Goal: Complete application form: Complete application form

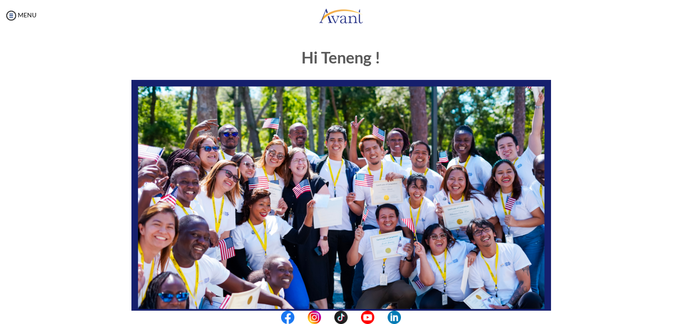
click at [2, 10] on div "MENU" at bounding box center [18, 162] width 36 height 324
click at [7, 15] on img at bounding box center [10, 15] width 13 height 13
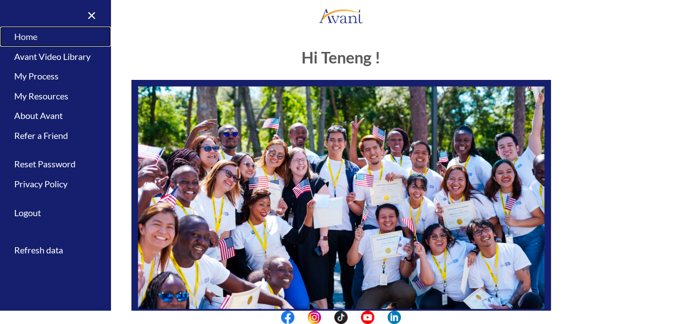
click at [28, 34] on link "Home" at bounding box center [55, 37] width 111 height 20
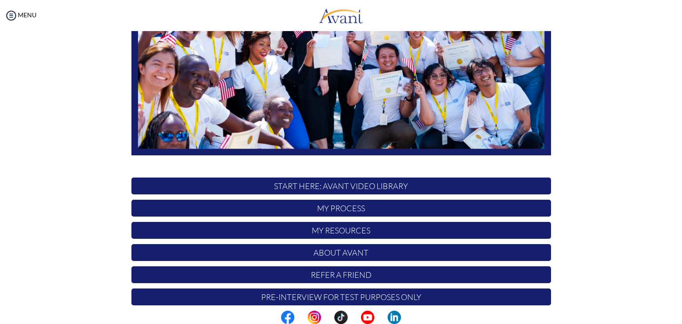
scroll to position [169, 0]
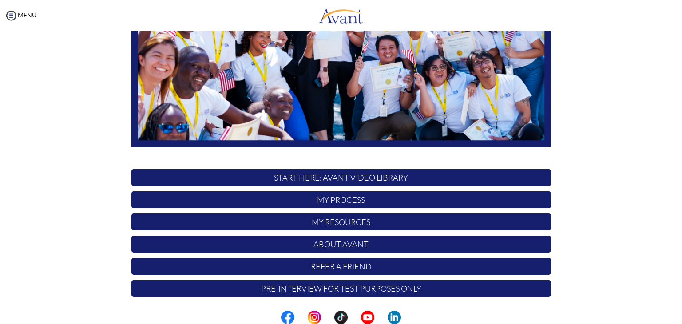
click at [328, 202] on p "My Process" at bounding box center [341, 199] width 420 height 17
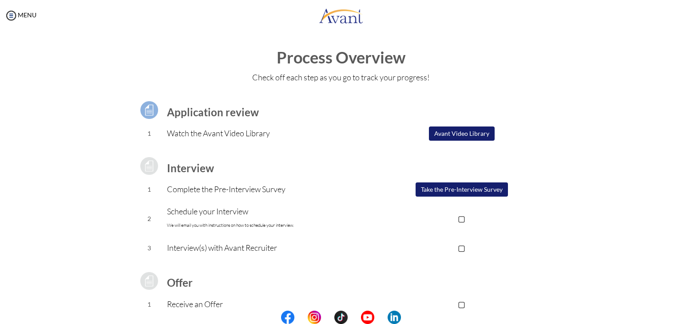
click at [448, 131] on button "Avant Video Library" at bounding box center [462, 134] width 66 height 14
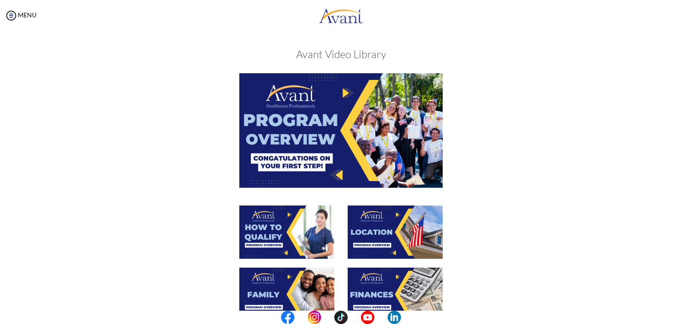
scroll to position [0, 0]
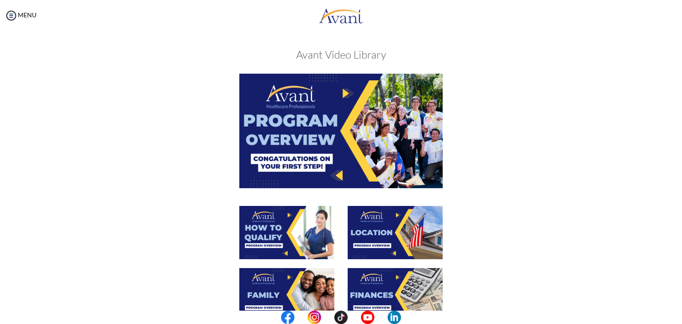
click at [373, 139] on img at bounding box center [340, 131] width 203 height 114
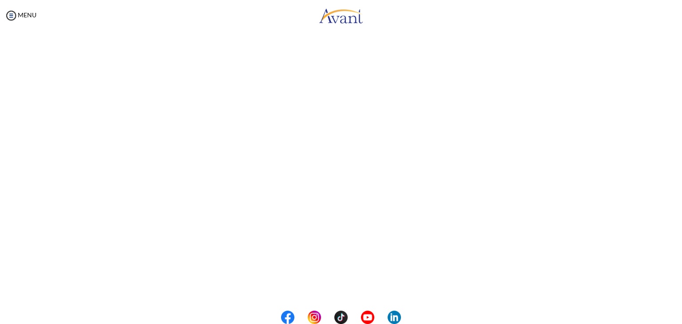
scroll to position [112, 0]
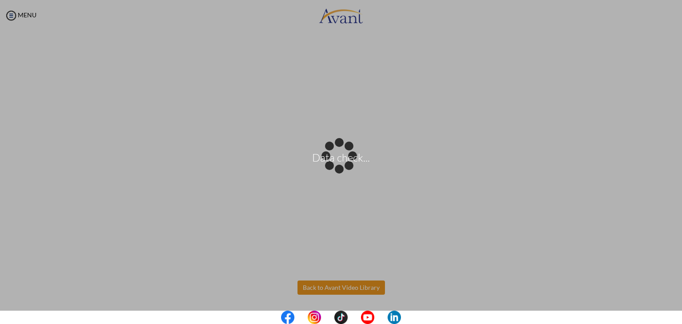
click at [337, 287] on body "Data check... Maintenance break. Please come back in 2 hours. MENU My Status Wh…" at bounding box center [341, 162] width 682 height 324
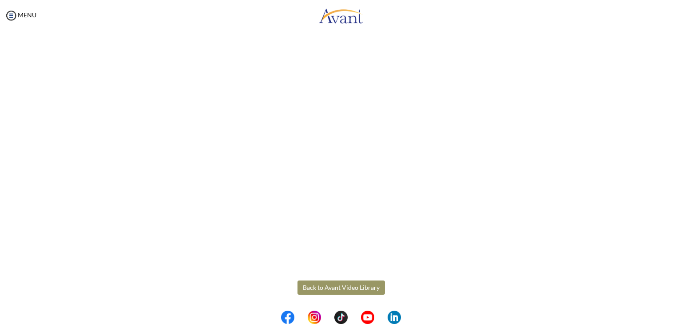
click at [340, 284] on button "Back to Avant Video Library" at bounding box center [341, 288] width 87 height 14
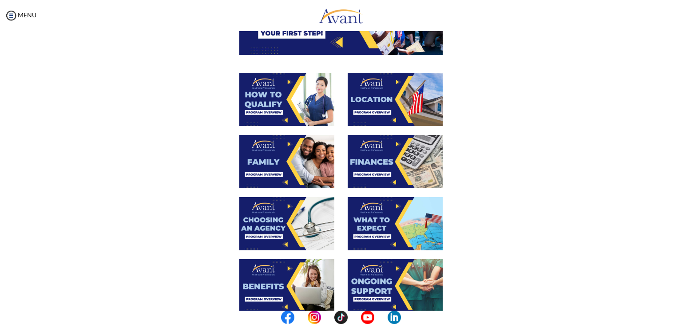
scroll to position [89, 0]
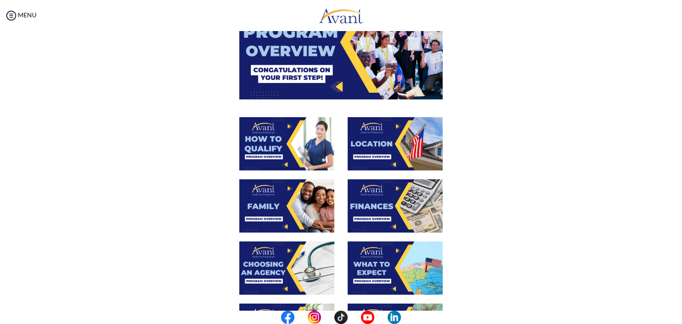
click at [282, 150] on img at bounding box center [286, 143] width 95 height 53
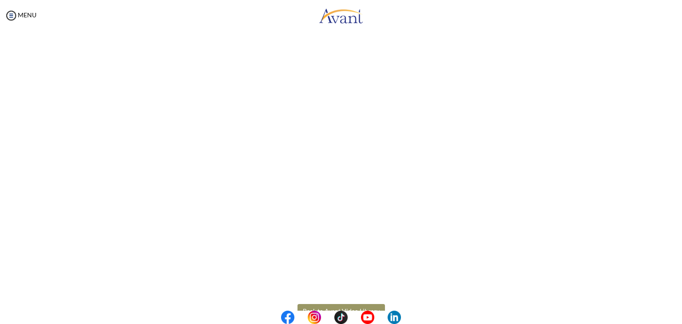
scroll to position [112, 0]
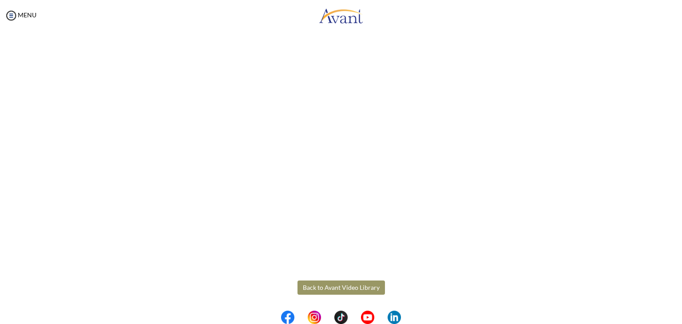
click at [328, 285] on body "Maintenance break. Please come back in 2 hours. MENU My Status What is the next…" at bounding box center [341, 162] width 682 height 324
click at [328, 285] on button "Back to Avant Video Library" at bounding box center [341, 288] width 87 height 14
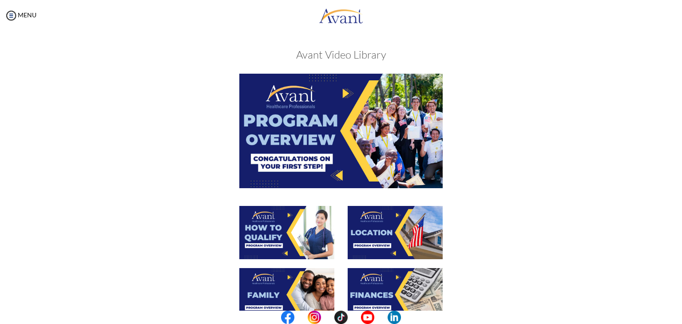
scroll to position [44, 0]
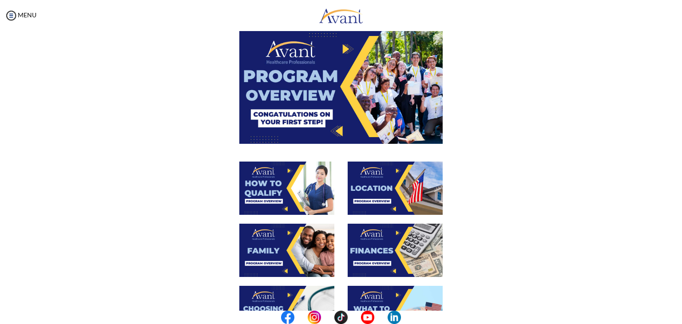
click at [394, 189] on img at bounding box center [395, 188] width 95 height 53
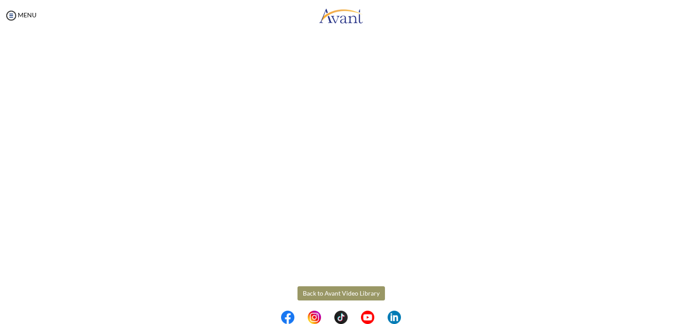
scroll to position [112, 0]
click at [344, 291] on body "Maintenance break. Please come back in 2 hours. MENU My Status What is the next…" at bounding box center [341, 162] width 682 height 324
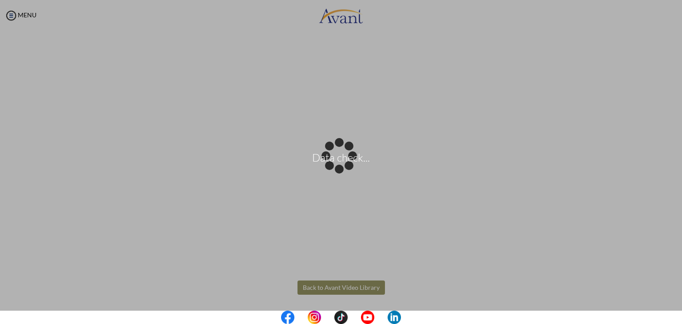
click at [344, 168] on div "Data check..." at bounding box center [341, 162] width 12 height 12
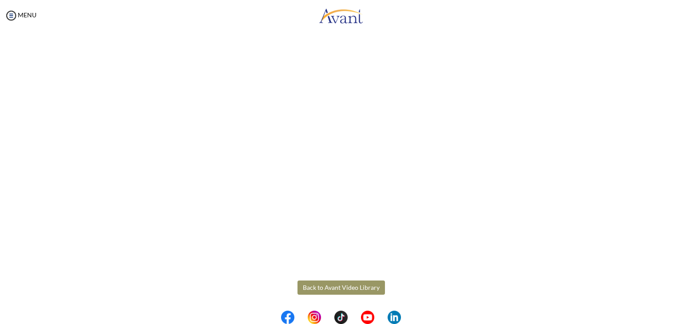
click at [344, 289] on button "Back to Avant Video Library" at bounding box center [341, 288] width 87 height 14
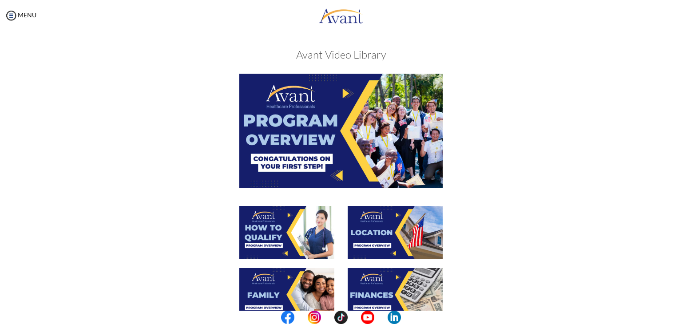
scroll to position [44, 0]
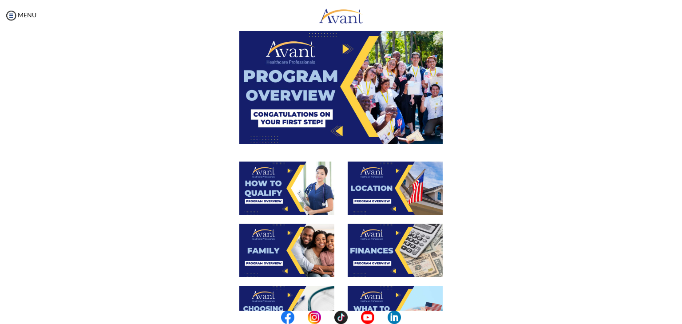
click at [295, 265] on img at bounding box center [286, 250] width 95 height 53
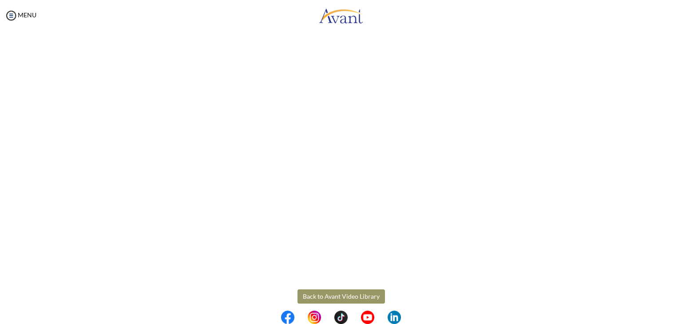
scroll to position [207, 0]
click at [322, 285] on body "Maintenance break. Please come back in 2 hours. MENU My Status What is the next…" at bounding box center [341, 162] width 682 height 324
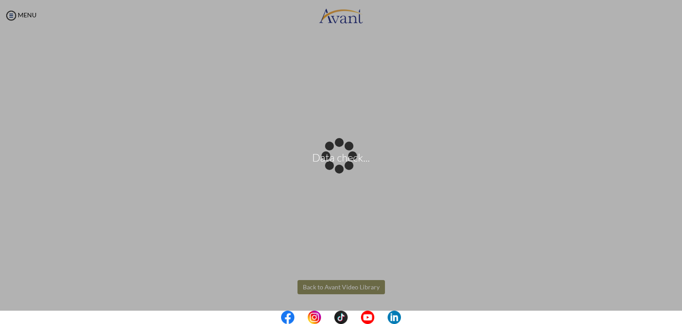
click at [335, 168] on div "Data check..." at bounding box center [341, 162] width 12 height 12
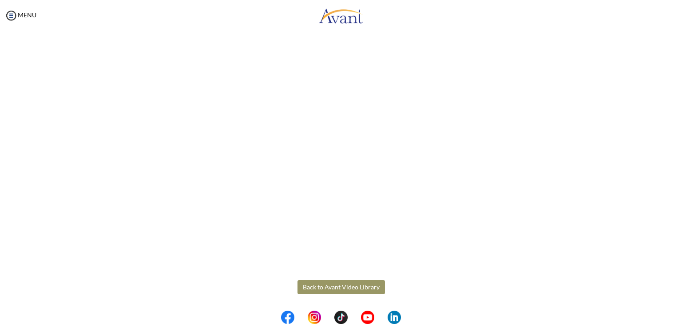
click at [322, 285] on button "Back to Avant Video Library" at bounding box center [341, 287] width 87 height 14
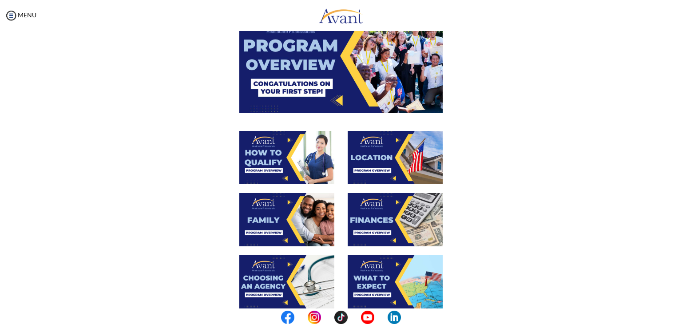
scroll to position [89, 0]
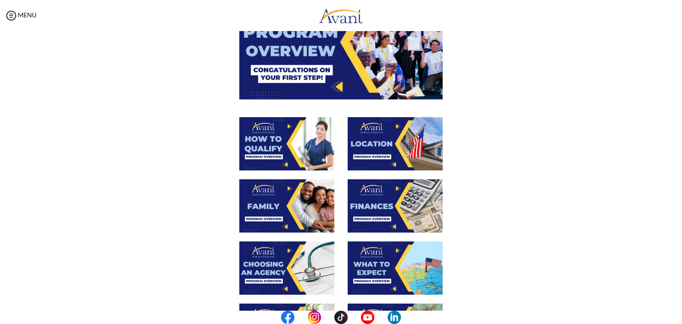
click at [390, 217] on img at bounding box center [395, 205] width 95 height 53
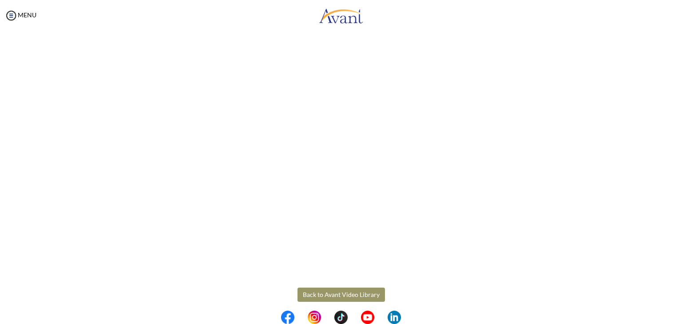
scroll to position [112, 0]
click at [343, 286] on body "Maintenance break. Please come back in 2 hours. MENU My Status What is the next…" at bounding box center [341, 162] width 682 height 324
click at [350, 284] on button "Back to Avant Video Library" at bounding box center [341, 288] width 87 height 14
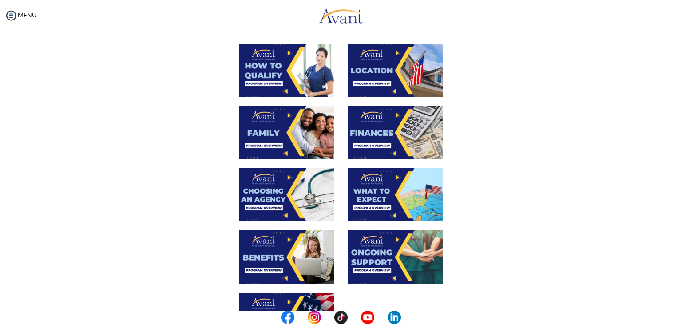
scroll to position [178, 0]
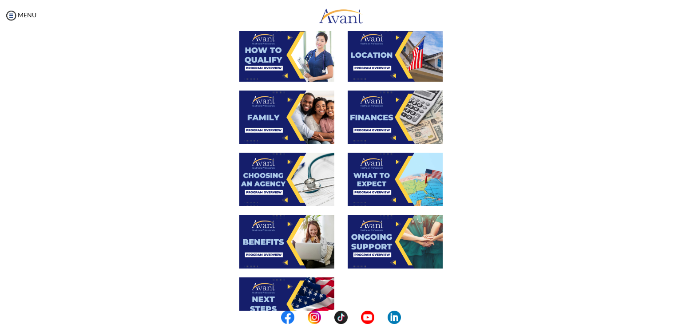
click at [275, 187] on img at bounding box center [286, 179] width 95 height 53
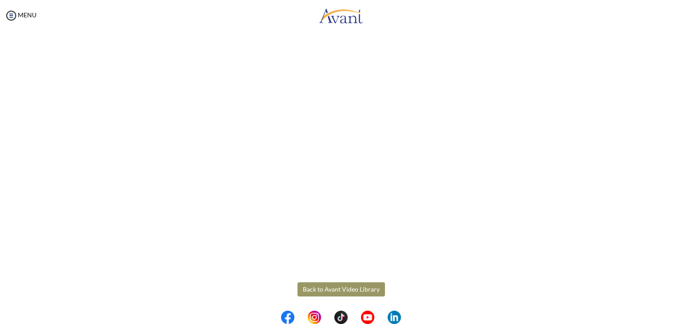
scroll to position [207, 0]
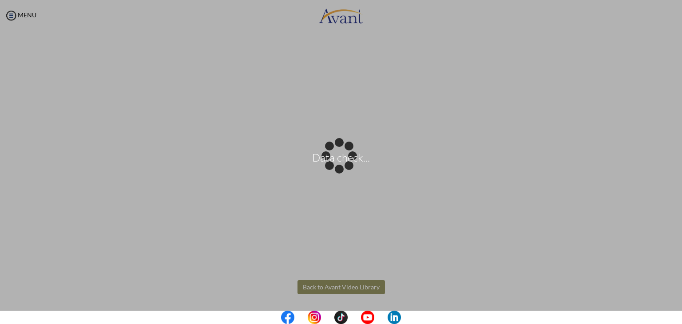
click at [328, 286] on body "Data check... Maintenance break. Please come back in 2 hours. MENU My Status Wh…" at bounding box center [341, 162] width 682 height 324
click at [335, 168] on div "Data check..." at bounding box center [341, 162] width 12 height 12
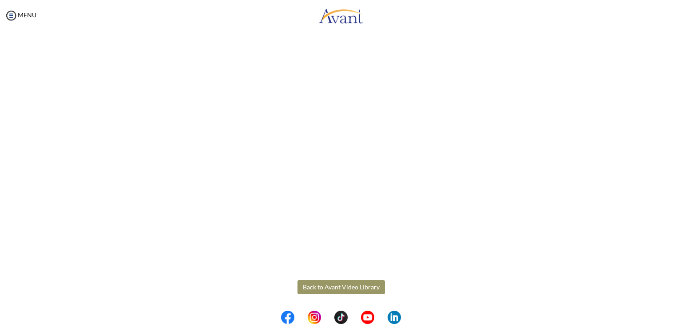
click at [329, 286] on button "Back to Avant Video Library" at bounding box center [341, 287] width 87 height 14
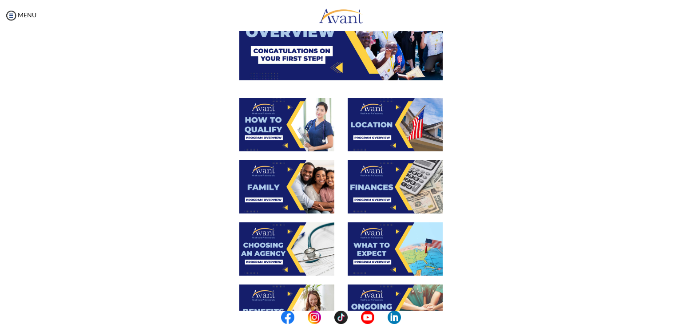
scroll to position [133, 0]
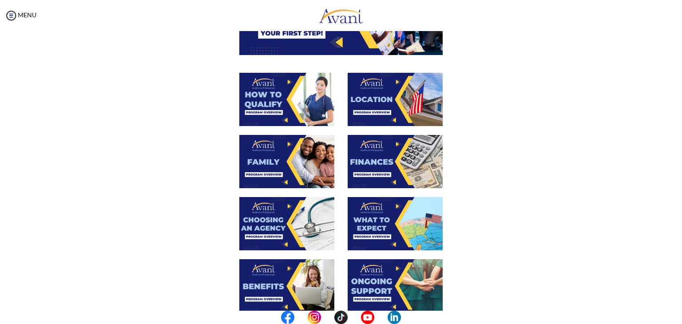
click at [387, 233] on img at bounding box center [395, 223] width 95 height 53
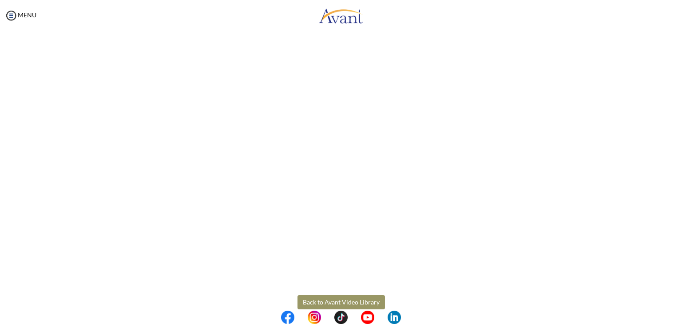
scroll to position [207, 0]
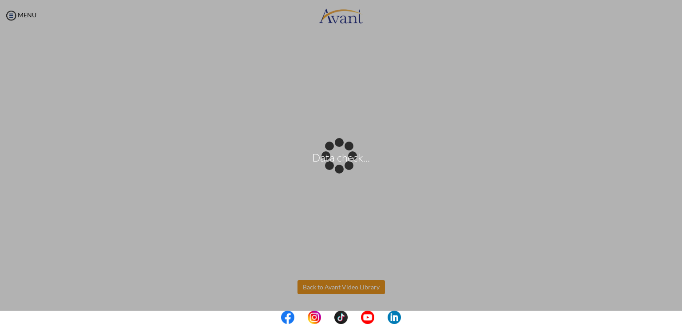
click at [337, 285] on body "Data check... Maintenance break. Please come back in 2 hours. MENU My Status Wh…" at bounding box center [341, 162] width 682 height 324
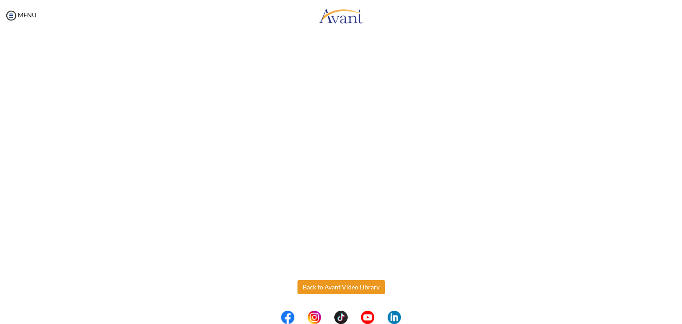
click at [337, 285] on button "Back to Avant Video Library" at bounding box center [341, 287] width 87 height 14
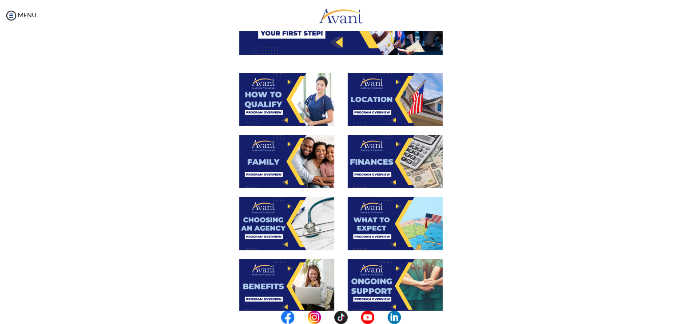
scroll to position [178, 0]
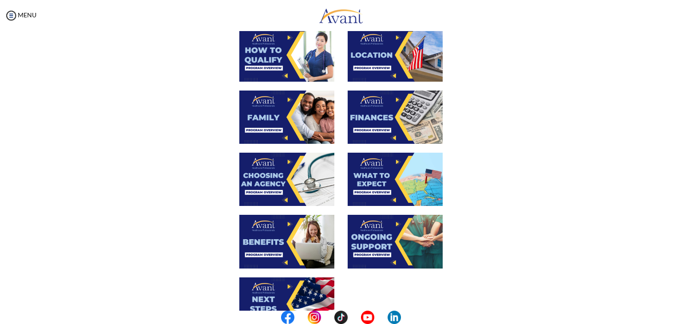
click at [303, 257] on img at bounding box center [286, 241] width 95 height 53
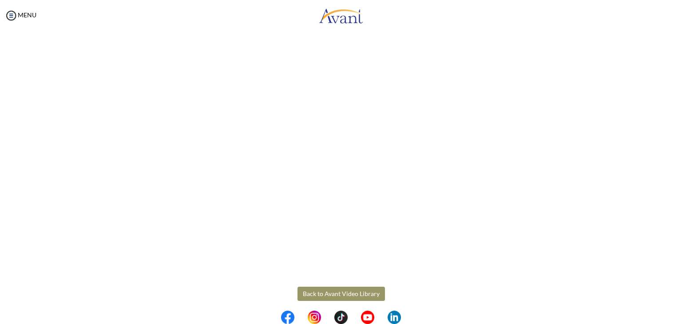
scroll to position [207, 0]
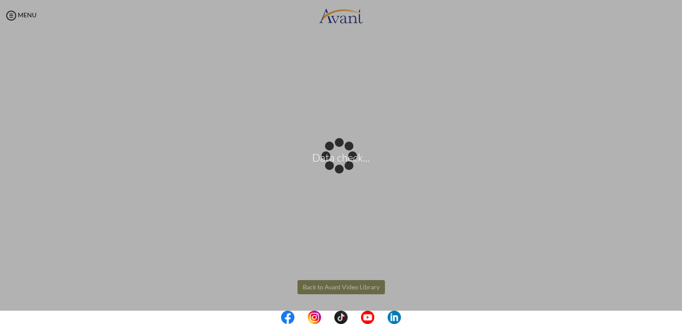
click at [341, 289] on body "Data check... Maintenance break. Please come back in 2 hours. MENU My Status Wh…" at bounding box center [341, 162] width 682 height 324
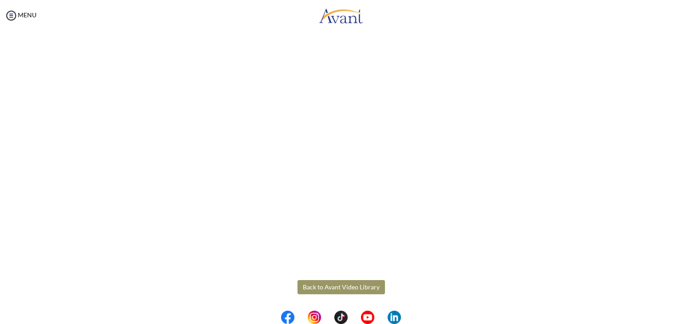
click at [341, 289] on button "Back to Avant Video Library" at bounding box center [341, 287] width 87 height 14
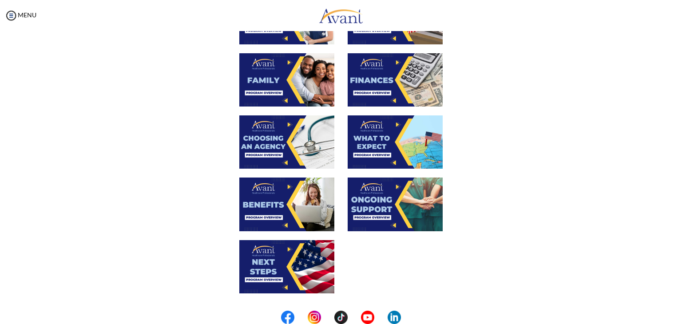
scroll to position [222, 0]
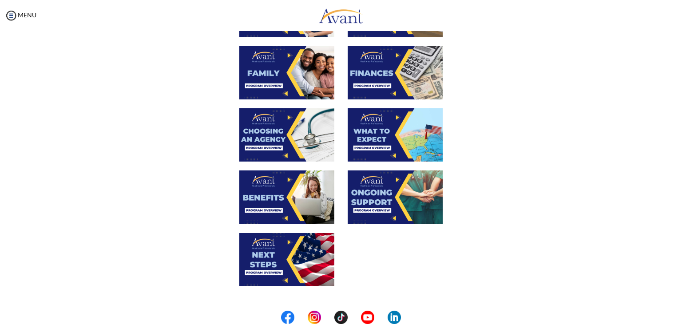
click at [379, 205] on img at bounding box center [395, 197] width 95 height 53
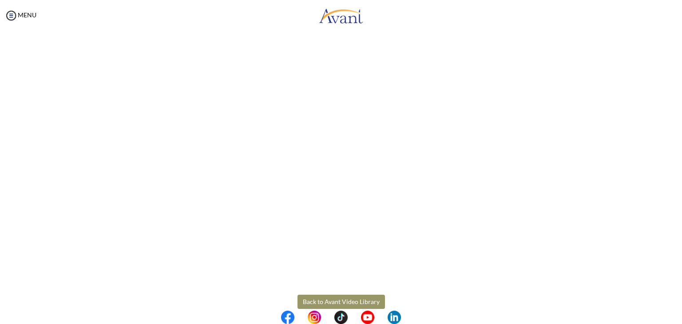
scroll to position [207, 0]
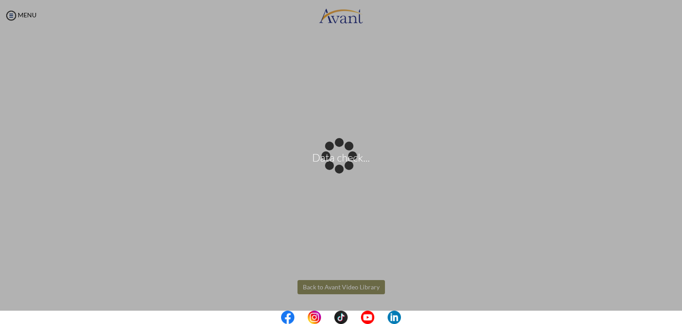
click at [337, 286] on body "Data check... Maintenance break. Please come back in 2 hours. MENU My Status Wh…" at bounding box center [341, 162] width 682 height 324
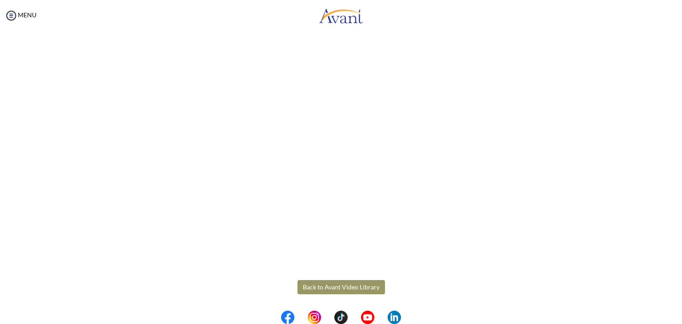
click at [337, 286] on button "Back to Avant Video Library" at bounding box center [341, 287] width 87 height 14
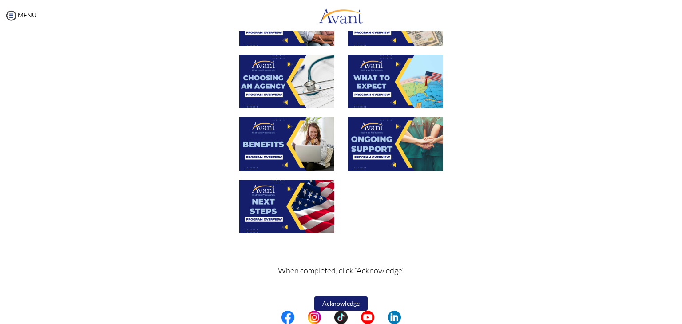
scroll to position [286, 0]
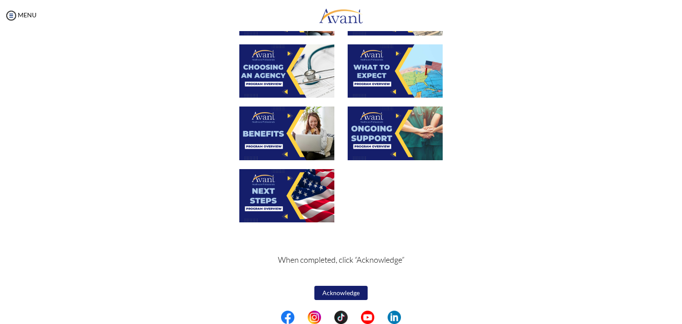
click at [277, 193] on img at bounding box center [286, 195] width 95 height 53
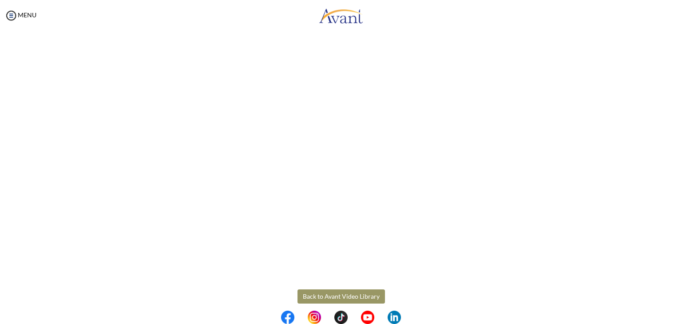
scroll to position [207, 0]
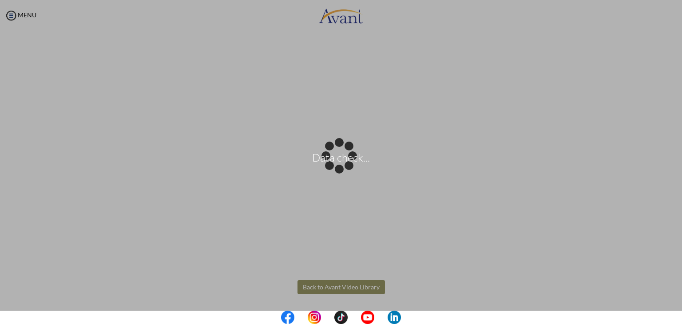
click at [352, 282] on body "Data check... Maintenance break. Please come back in 2 hours. MENU My Status Wh…" at bounding box center [341, 162] width 682 height 324
click at [347, 168] on div "Data check..." at bounding box center [341, 162] width 12 height 12
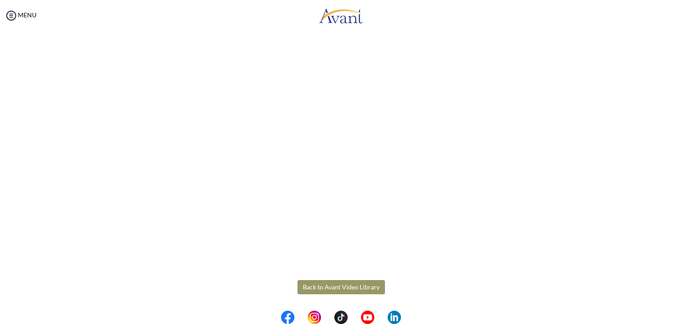
click at [336, 287] on button "Back to Avant Video Library" at bounding box center [341, 287] width 87 height 14
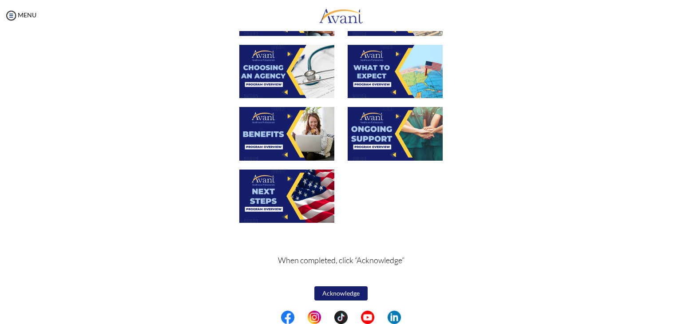
scroll to position [286, 0]
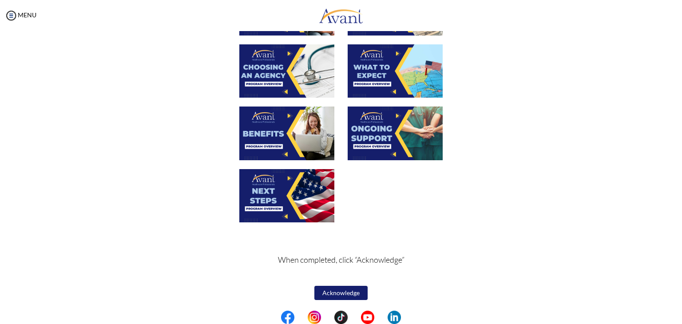
click at [341, 291] on button "Acknowledge" at bounding box center [340, 293] width 53 height 14
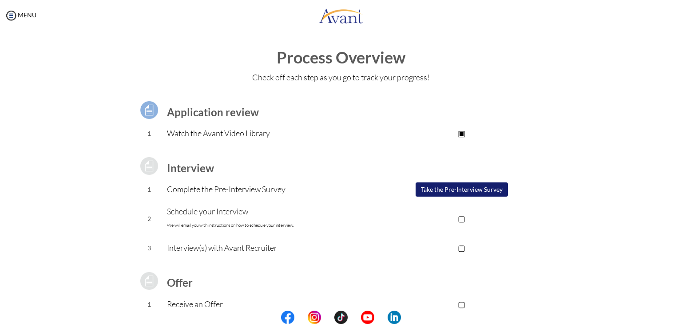
scroll to position [44, 0]
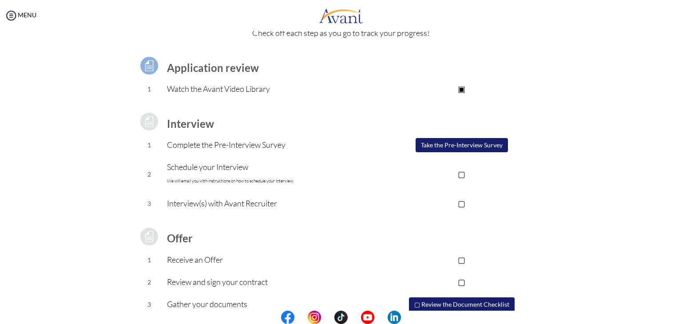
click at [431, 143] on button "Take the Pre-Interview Survey" at bounding box center [462, 145] width 92 height 14
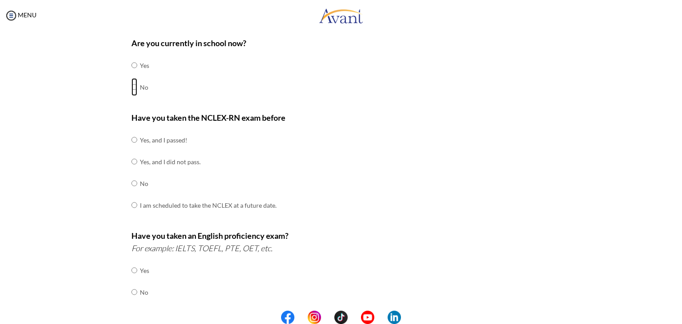
click at [131, 74] on input "radio" at bounding box center [134, 65] width 6 height 18
radio input "true"
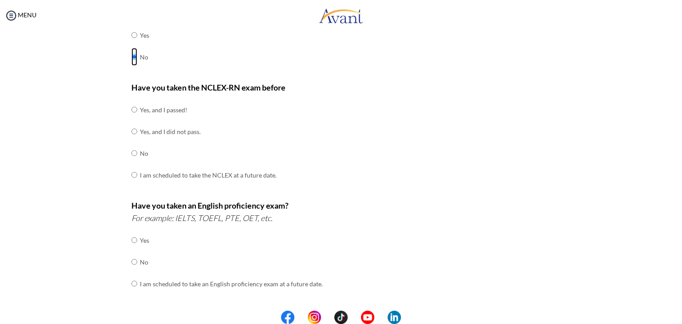
scroll to position [89, 0]
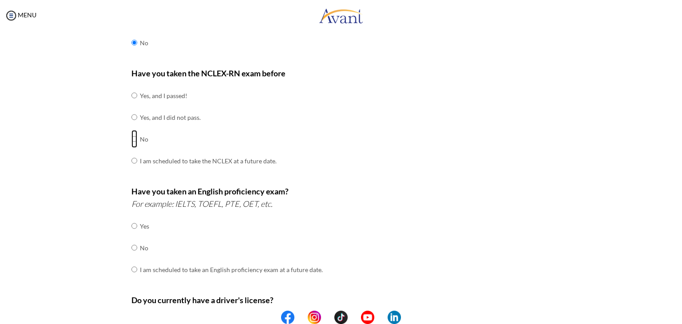
click at [132, 104] on input "radio" at bounding box center [134, 96] width 6 height 18
radio input "true"
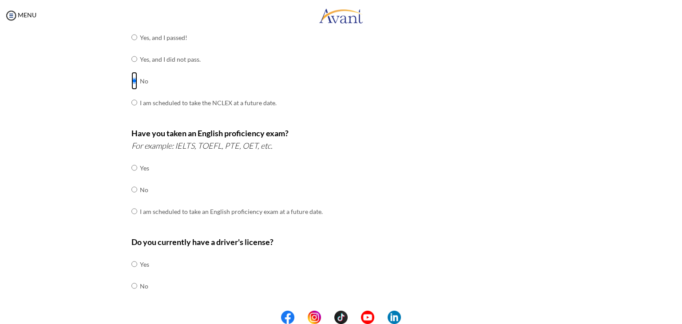
scroll to position [178, 0]
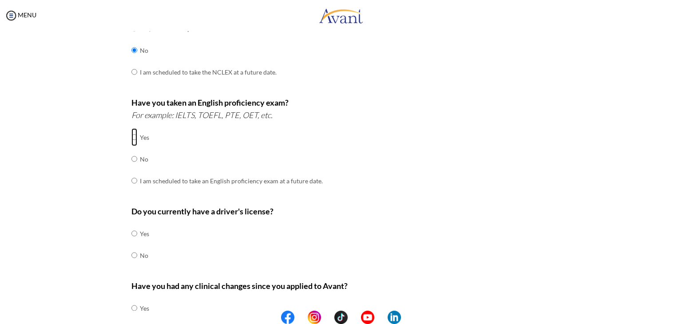
click at [132, 137] on input "radio" at bounding box center [134, 137] width 6 height 18
radio input "true"
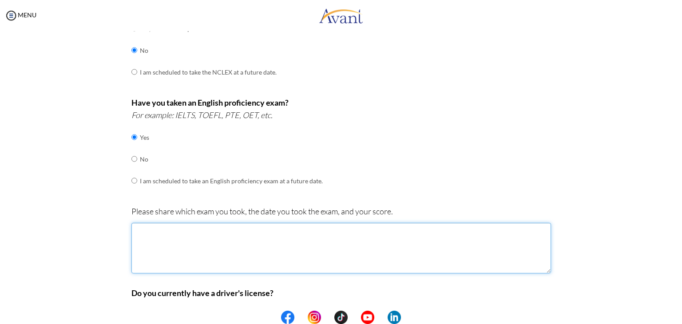
click at [196, 240] on textarea at bounding box center [341, 248] width 420 height 51
type textarea "I"
click at [131, 234] on textarea "IELTS ACADEMIC UKVI" at bounding box center [341, 248] width 420 height 51
click at [234, 233] on textarea "I wrote IELTS ACADEMIC UKVI" at bounding box center [341, 248] width 420 height 51
click at [387, 232] on textarea "I wrote IELTS ACADEMIC UKVI on the 09/November/2023 and score a total of 7.0 (l…" at bounding box center [341, 248] width 420 height 51
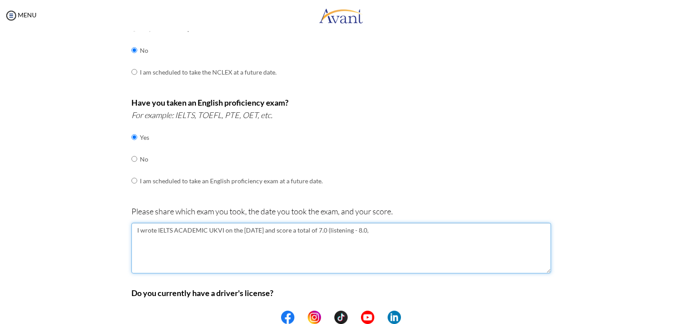
click at [416, 231] on textarea "I wrote IELTS ACADEMIC UKVI on the 09/November/2023 and score a total of 7.0 (l…" at bounding box center [341, 248] width 420 height 51
click at [340, 231] on textarea "I wrote IELTS ACADEMIC UKVI on the 09/November/2023 and score a total of 7.0 (l…" at bounding box center [341, 248] width 420 height 51
click at [392, 230] on textarea "I wrote IELTS ACADEMIC UKVI on the 09/November/2023 and had an overall band sco…" at bounding box center [341, 248] width 420 height 51
click at [412, 230] on textarea "I wrote IELTS ACADEMIC UKVI on the 09/November/2023 and had an overall band sco…" at bounding box center [341, 248] width 420 height 51
click at [175, 242] on textarea "I wrote IELTS ACADEMIC UKVI on the 09/November/2023 and had an overall band sco…" at bounding box center [341, 248] width 420 height 51
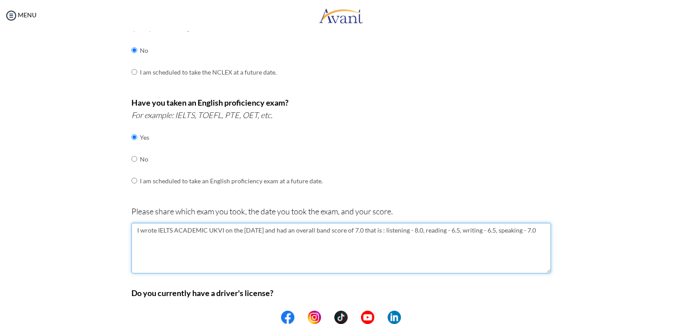
click at [412, 233] on textarea "I wrote IELTS ACADEMIC UKVI on the 09/November/2023 and had an overall band sco…" at bounding box center [341, 248] width 420 height 51
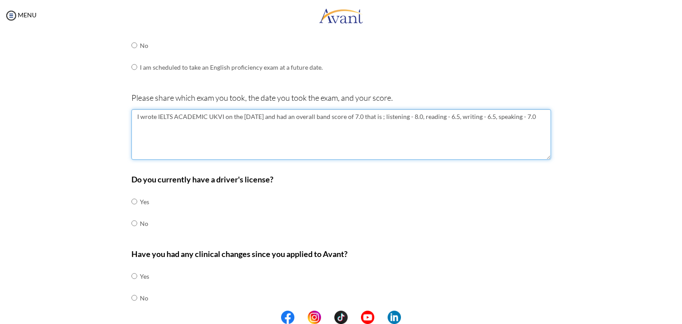
scroll to position [311, 0]
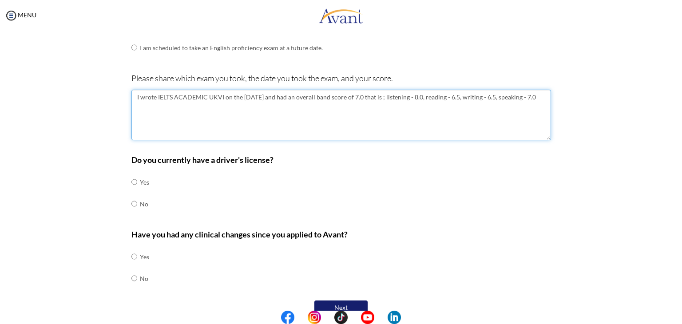
type textarea "I wrote IELTS ACADEMIC UKVI on the [DATE] and had an overall band score of 7.0 …"
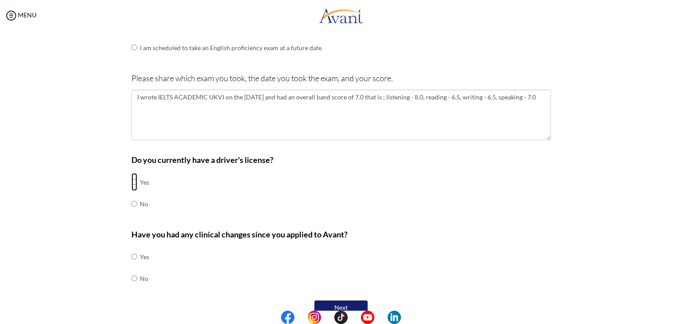
click at [131, 183] on input "radio" at bounding box center [134, 182] width 6 height 18
radio input "true"
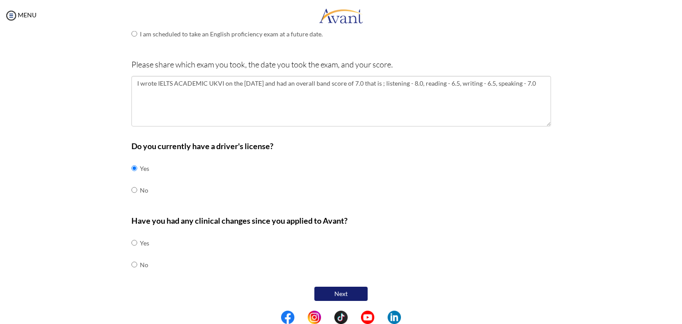
click at [137, 265] on td at bounding box center [138, 265] width 3 height 22
click at [131, 252] on input "radio" at bounding box center [134, 243] width 6 height 18
radio input "true"
click at [329, 287] on button "Next" at bounding box center [340, 294] width 53 height 14
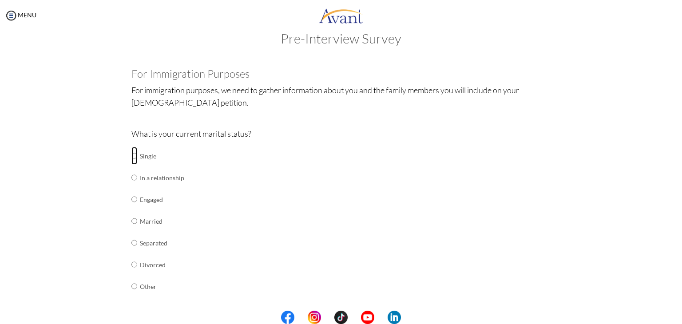
click at [131, 155] on input "radio" at bounding box center [134, 156] width 6 height 18
radio input "true"
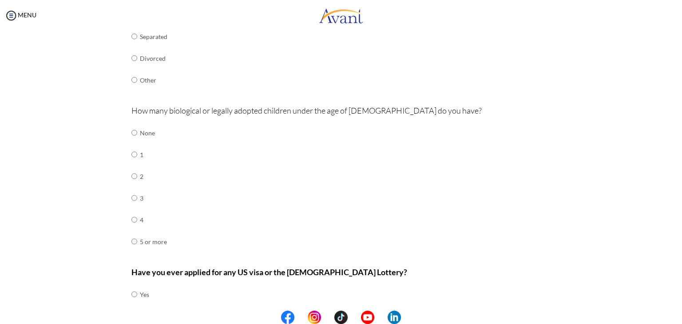
scroll to position [240, 0]
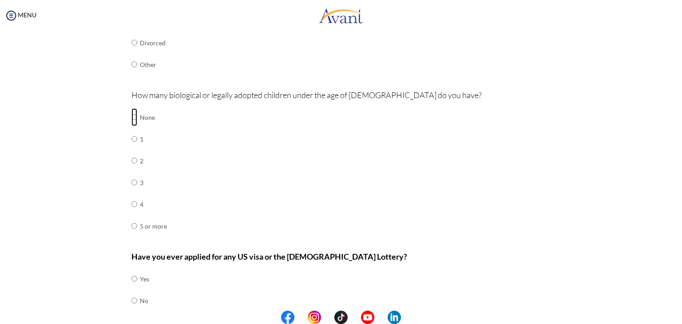
click at [131, 119] on input "radio" at bounding box center [134, 117] width 6 height 18
radio input "true"
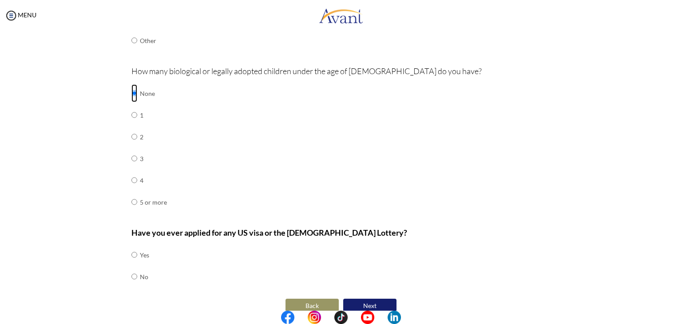
scroll to position [276, 0]
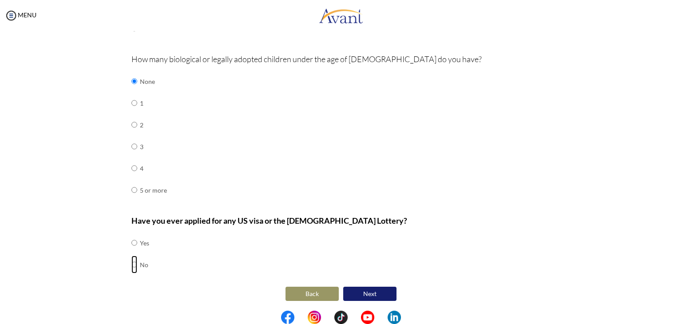
click at [131, 252] on input "radio" at bounding box center [134, 243] width 6 height 18
radio input "true"
click at [357, 293] on button "Next" at bounding box center [369, 294] width 53 height 14
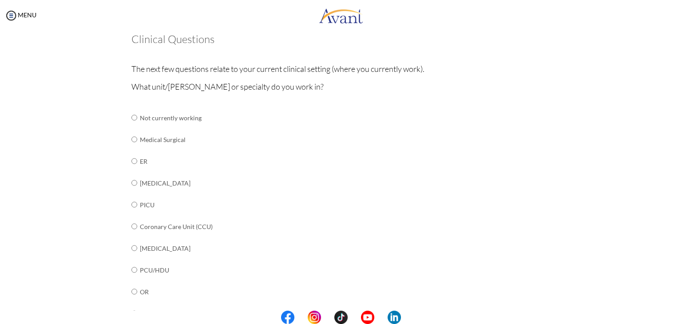
scroll to position [52, 0]
click at [131, 127] on input "radio" at bounding box center [134, 118] width 6 height 18
radio input "true"
click at [133, 127] on input "radio" at bounding box center [134, 118] width 6 height 18
radio input "true"
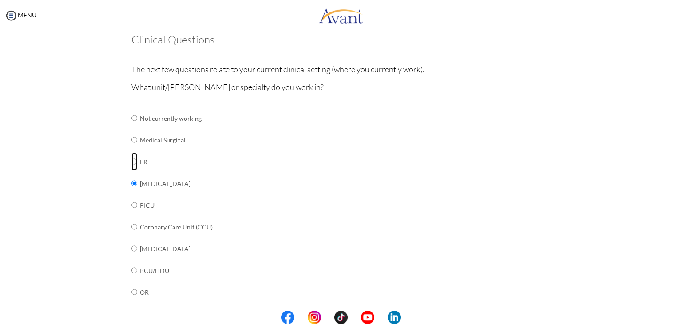
click at [132, 127] on input "radio" at bounding box center [134, 118] width 6 height 18
radio input "true"
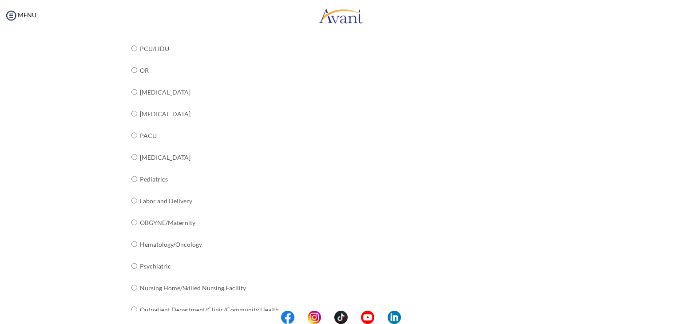
scroll to position [318, 0]
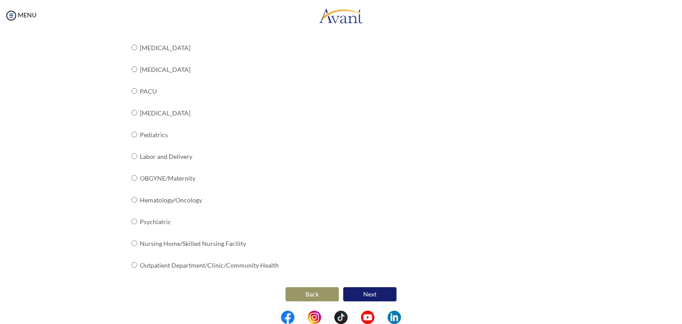
click at [364, 290] on button "Next" at bounding box center [369, 294] width 53 height 14
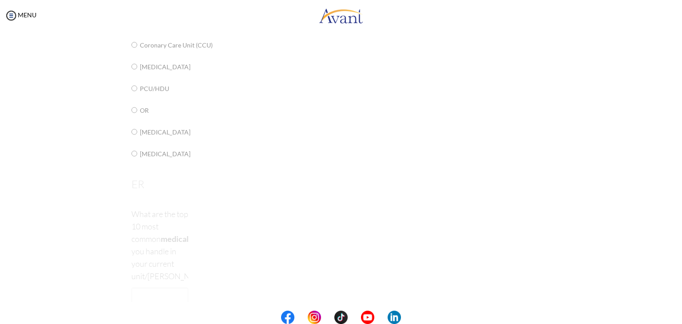
scroll to position [18, 0]
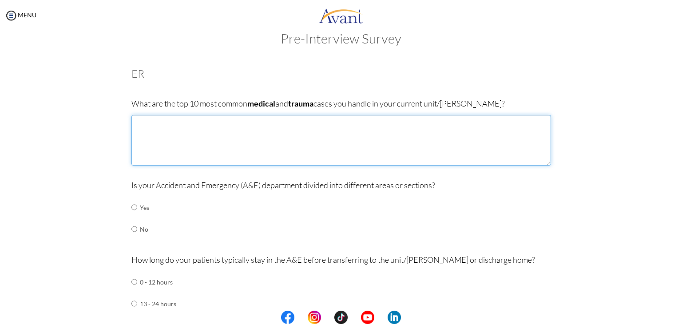
click at [172, 137] on textarea at bounding box center [341, 140] width 420 height 51
type textarea "c"
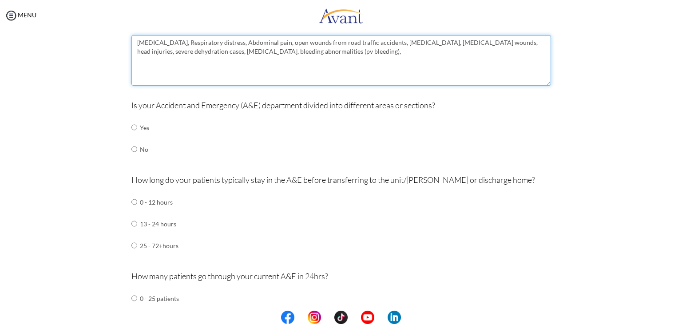
scroll to position [107, 0]
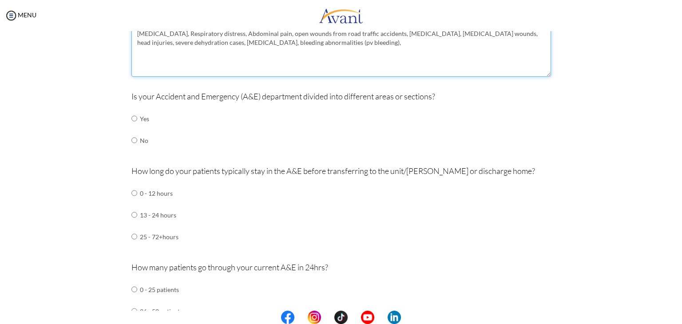
type textarea "[MEDICAL_DATA], Respiratory distress, Abdominal pain, open wounds from road tra…"
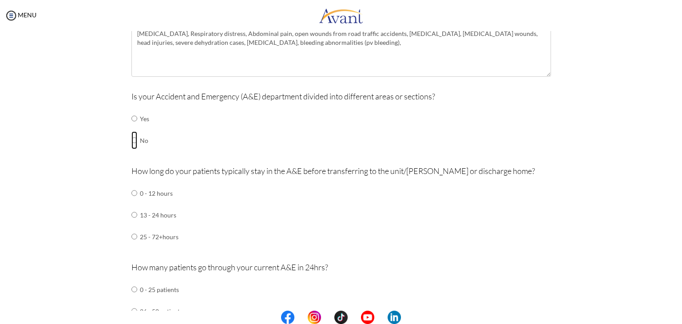
click at [131, 127] on input "radio" at bounding box center [134, 119] width 6 height 18
radio input "true"
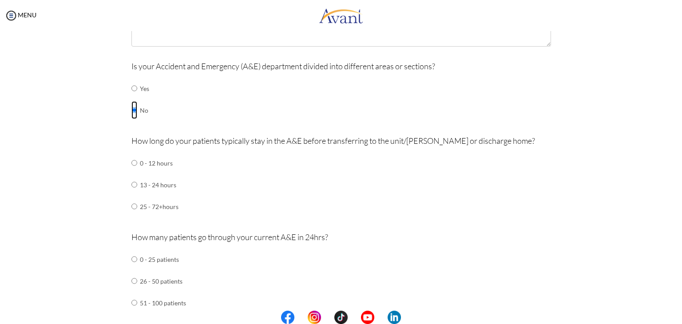
scroll to position [151, 0]
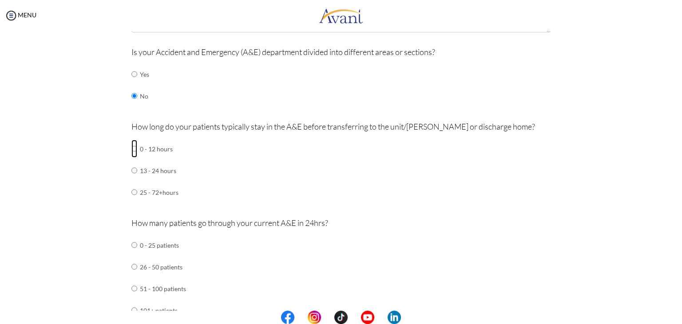
click at [131, 148] on input "radio" at bounding box center [134, 149] width 6 height 18
radio input "true"
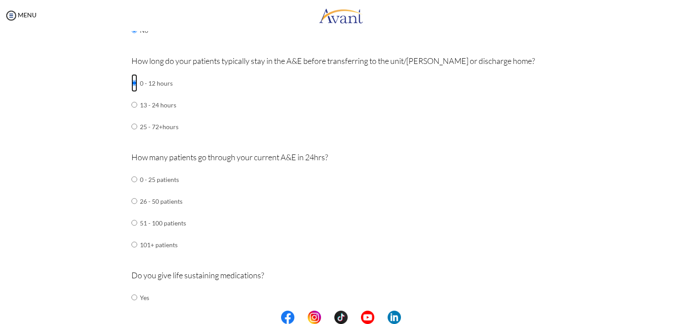
scroll to position [240, 0]
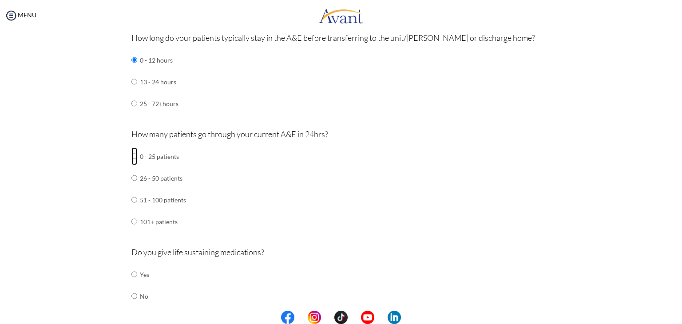
click at [131, 157] on input "radio" at bounding box center [134, 156] width 6 height 18
radio input "true"
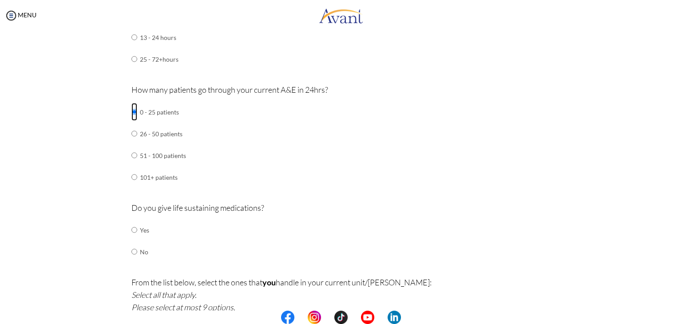
scroll to position [329, 0]
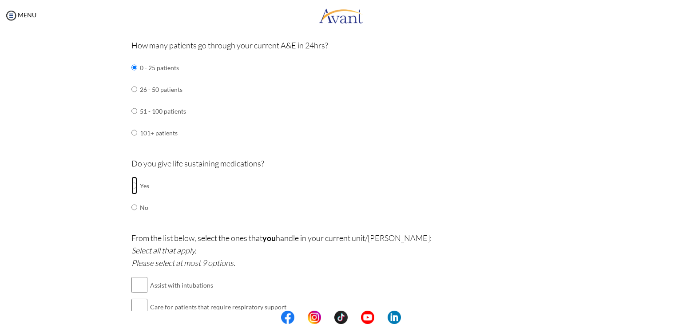
click at [131, 185] on input "radio" at bounding box center [134, 186] width 6 height 18
radio input "true"
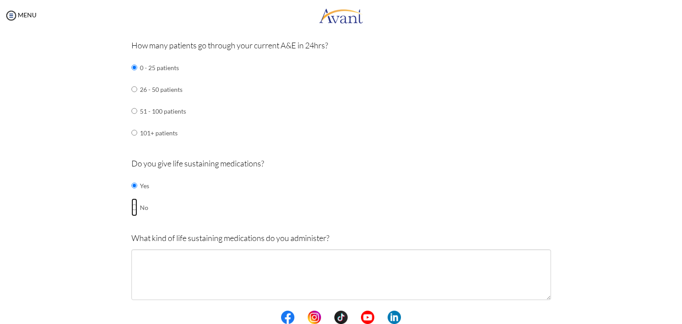
click at [131, 195] on input "radio" at bounding box center [134, 186] width 6 height 18
radio input "true"
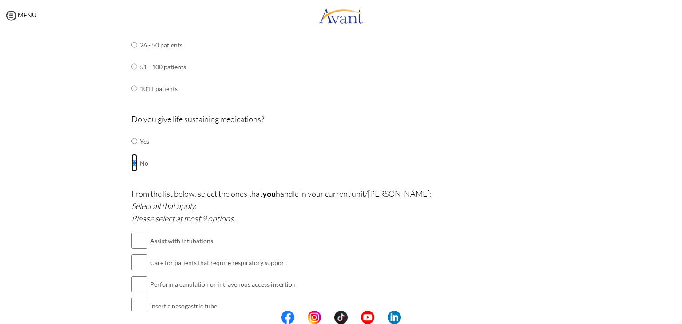
scroll to position [417, 0]
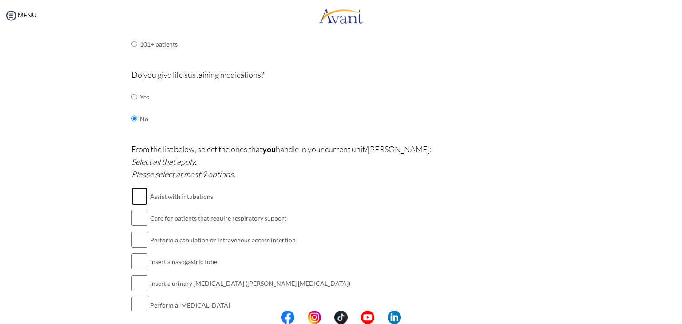
click at [138, 188] on input "checkbox" at bounding box center [139, 196] width 16 height 18
checkbox input "true"
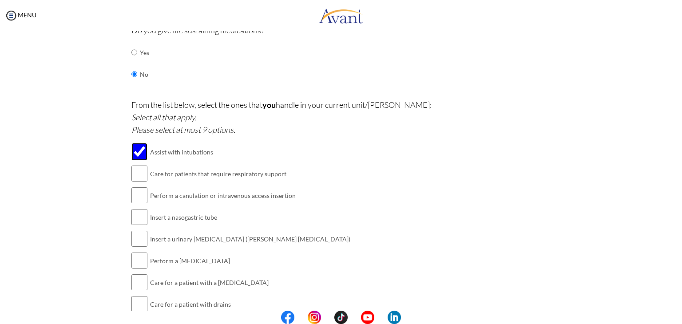
scroll to position [506, 0]
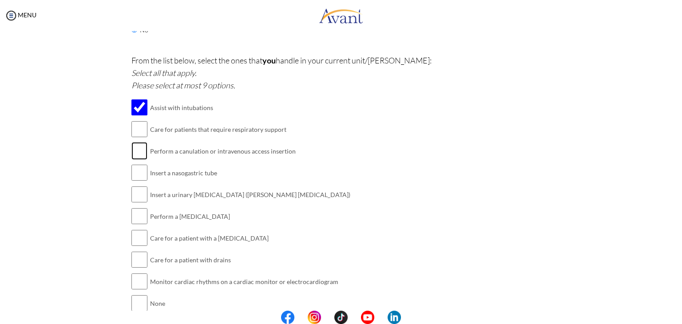
click at [137, 147] on input "checkbox" at bounding box center [139, 151] width 16 height 18
checkbox input "true"
drag, startPoint x: 140, startPoint y: 174, endPoint x: 137, endPoint y: 185, distance: 11.5
click at [139, 175] on input "checkbox" at bounding box center [139, 173] width 16 height 18
checkbox input "true"
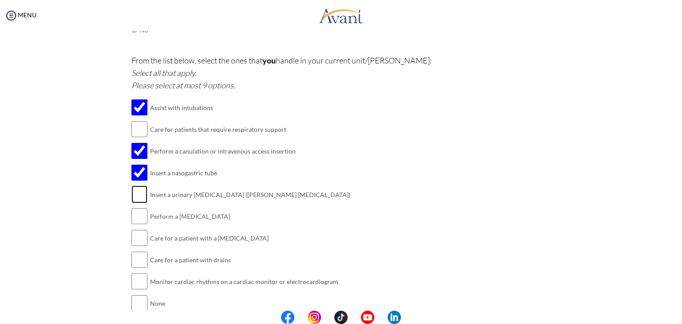
click at [138, 189] on input "checkbox" at bounding box center [139, 195] width 16 height 18
checkbox input "true"
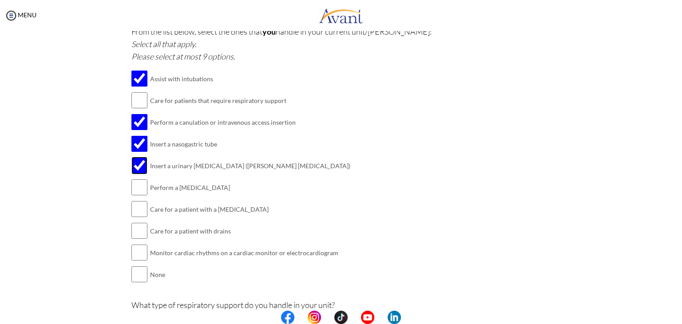
scroll to position [551, 0]
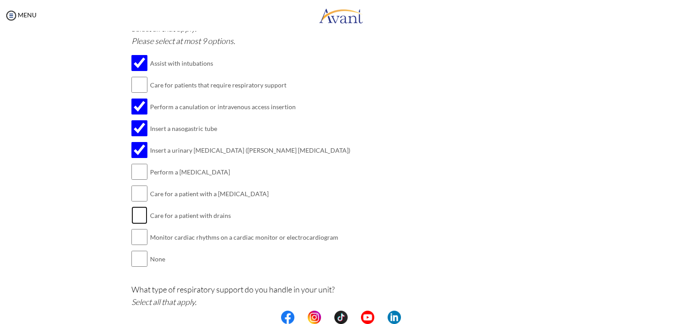
click at [137, 218] on input "checkbox" at bounding box center [139, 215] width 16 height 18
checkbox input "true"
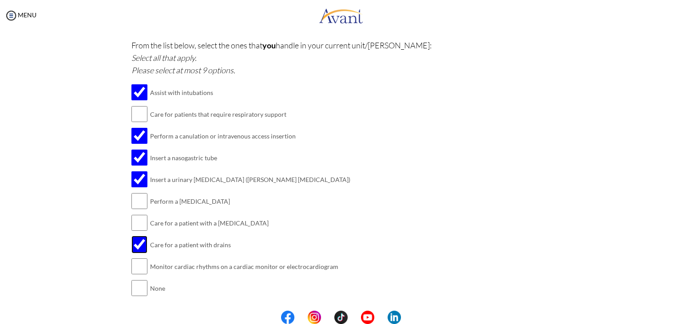
scroll to position [506, 0]
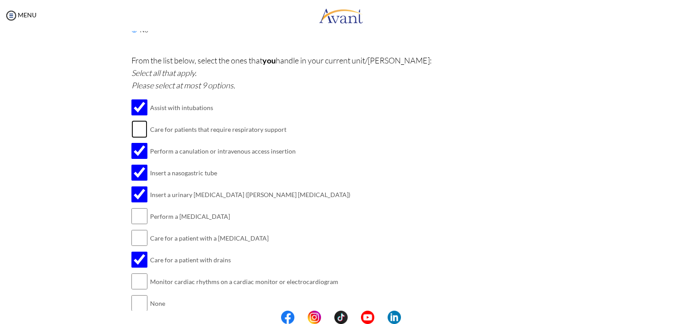
click at [140, 131] on input "checkbox" at bounding box center [139, 129] width 16 height 18
checkbox input "true"
click at [135, 218] on input "checkbox" at bounding box center [139, 216] width 16 height 18
checkbox input "true"
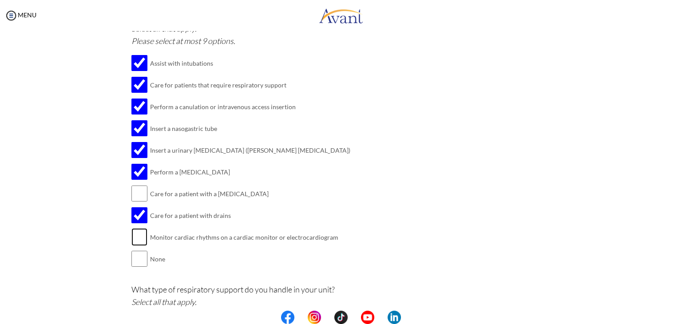
click at [136, 239] on input "checkbox" at bounding box center [139, 237] width 16 height 18
checkbox input "true"
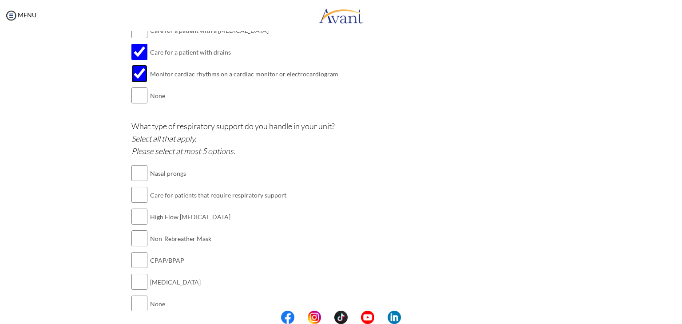
scroll to position [728, 0]
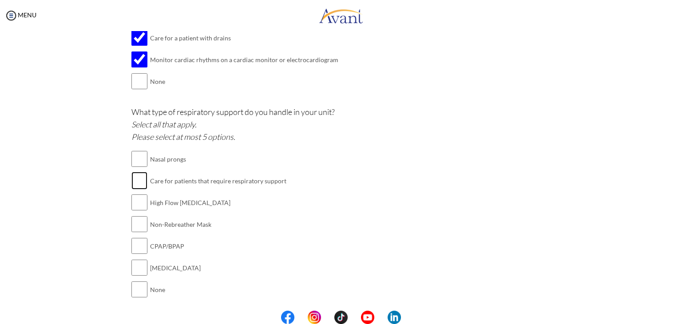
click at [137, 173] on input "checkbox" at bounding box center [139, 181] width 16 height 18
checkbox input "true"
click at [132, 222] on input "checkbox" at bounding box center [139, 224] width 16 height 18
checkbox input "true"
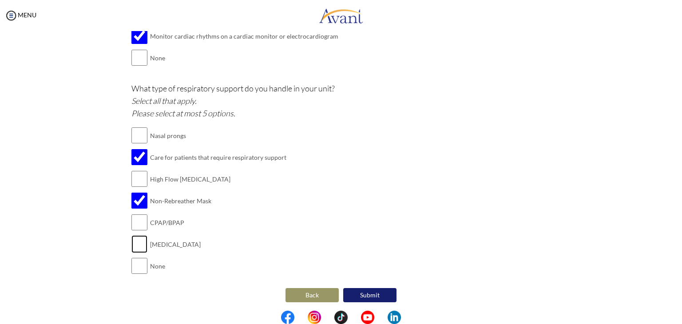
click at [139, 245] on input "checkbox" at bounding box center [139, 244] width 16 height 18
checkbox input "true"
click at [362, 290] on button "Submit" at bounding box center [369, 295] width 53 height 14
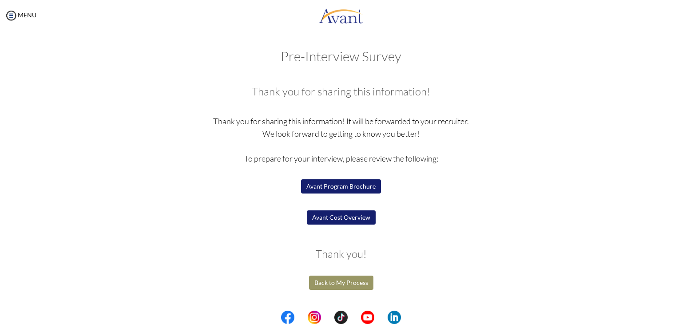
click at [334, 183] on button "Avant Program Brochure" at bounding box center [341, 186] width 80 height 14
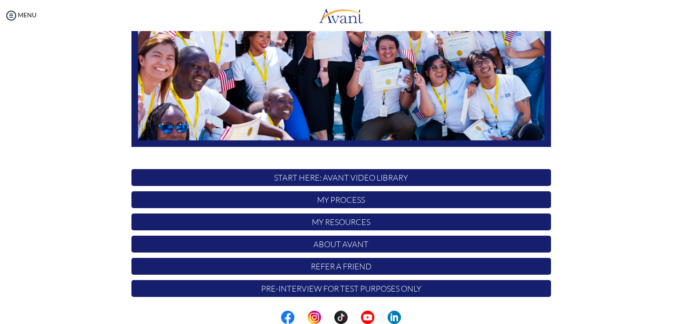
scroll to position [169, 0]
click at [339, 290] on p "Pre-Interview for test purposes only" at bounding box center [341, 288] width 420 height 17
